Goal: Task Accomplishment & Management: Complete application form

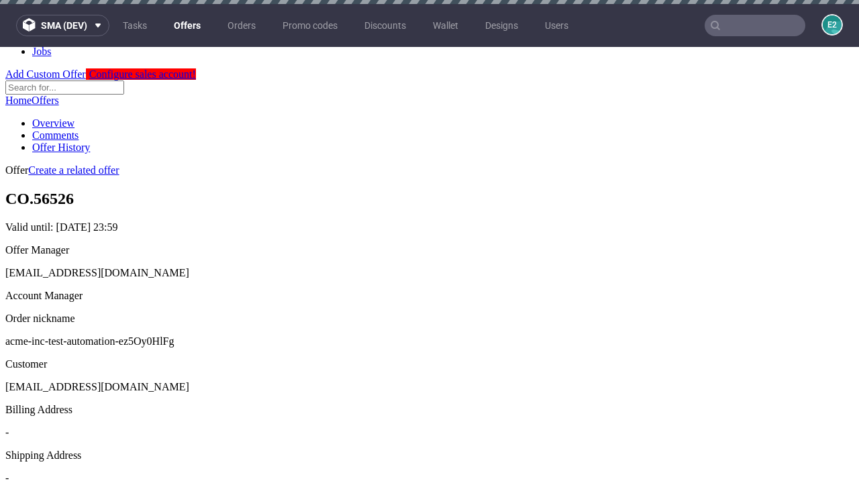
scroll to position [4, 0]
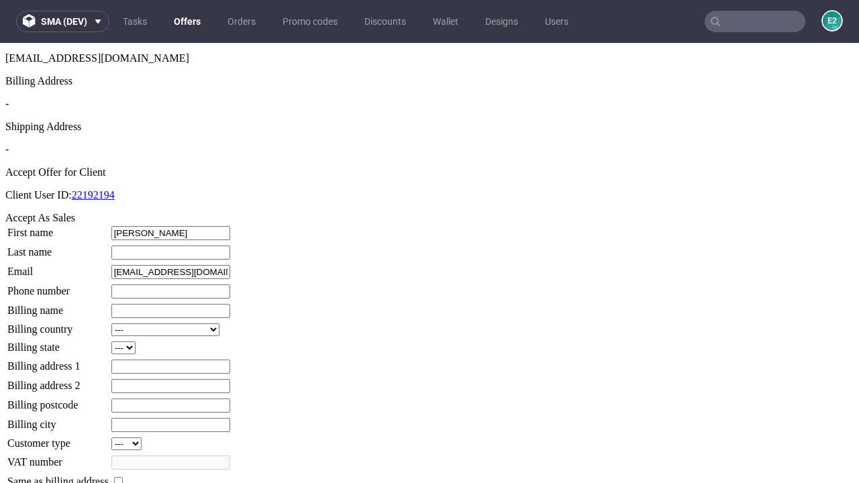
type input "Lucie"
type input "VonRueden-Koss"
type input "1509813888"
type input "Laila.Schiller"
select select "13"
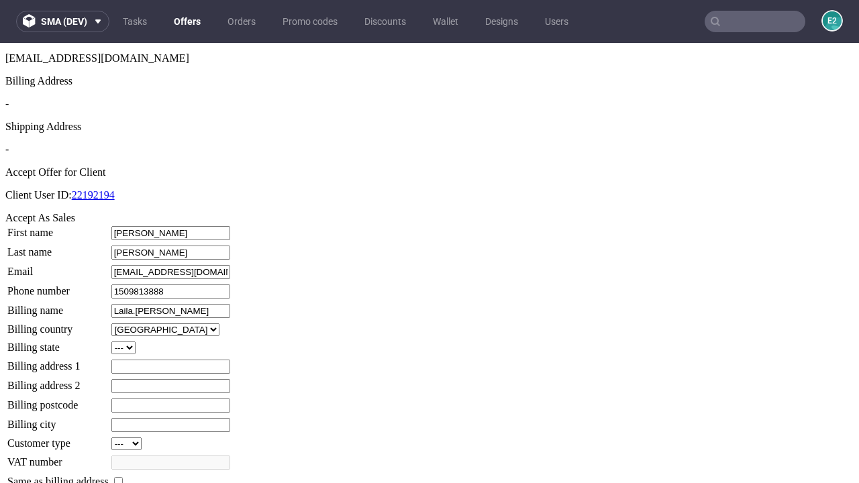
select select "132"
type input "Laila.Schiller"
type input "89 Orchard Street"
type input "WK7 7OF"
type input "Abbott-under-Walker"
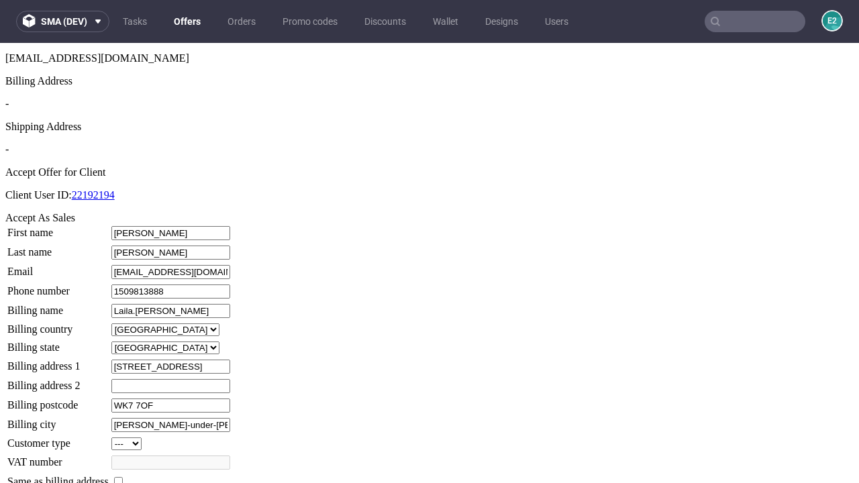
click at [123, 477] on input "checkbox" at bounding box center [118, 481] width 9 height 9
checkbox input "true"
type input "Laila.Schiller"
select select "13"
type input "89 Orchard Street"
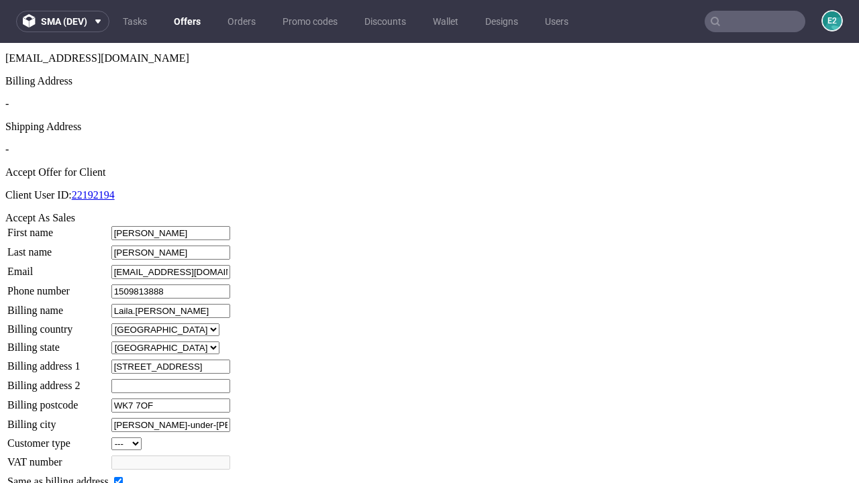
type input "WK7 7OF"
type input "Abbott-under-Walker"
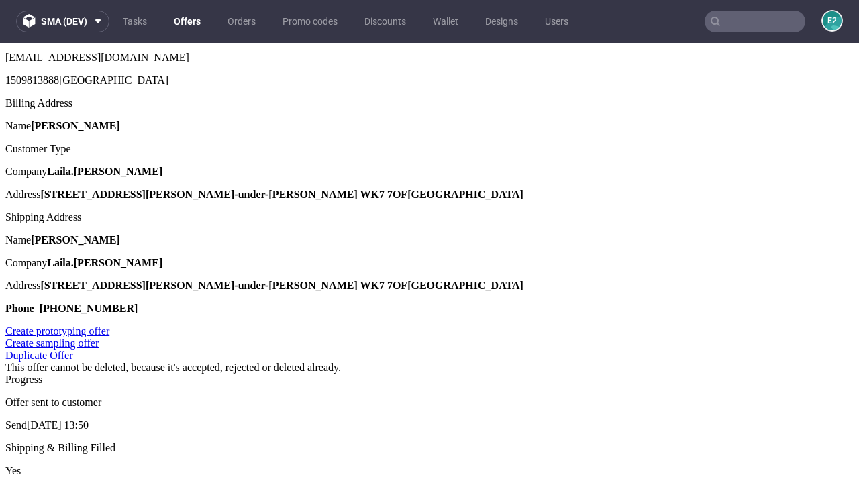
scroll to position [0, 0]
